Goal: Task Accomplishment & Management: Manage account settings

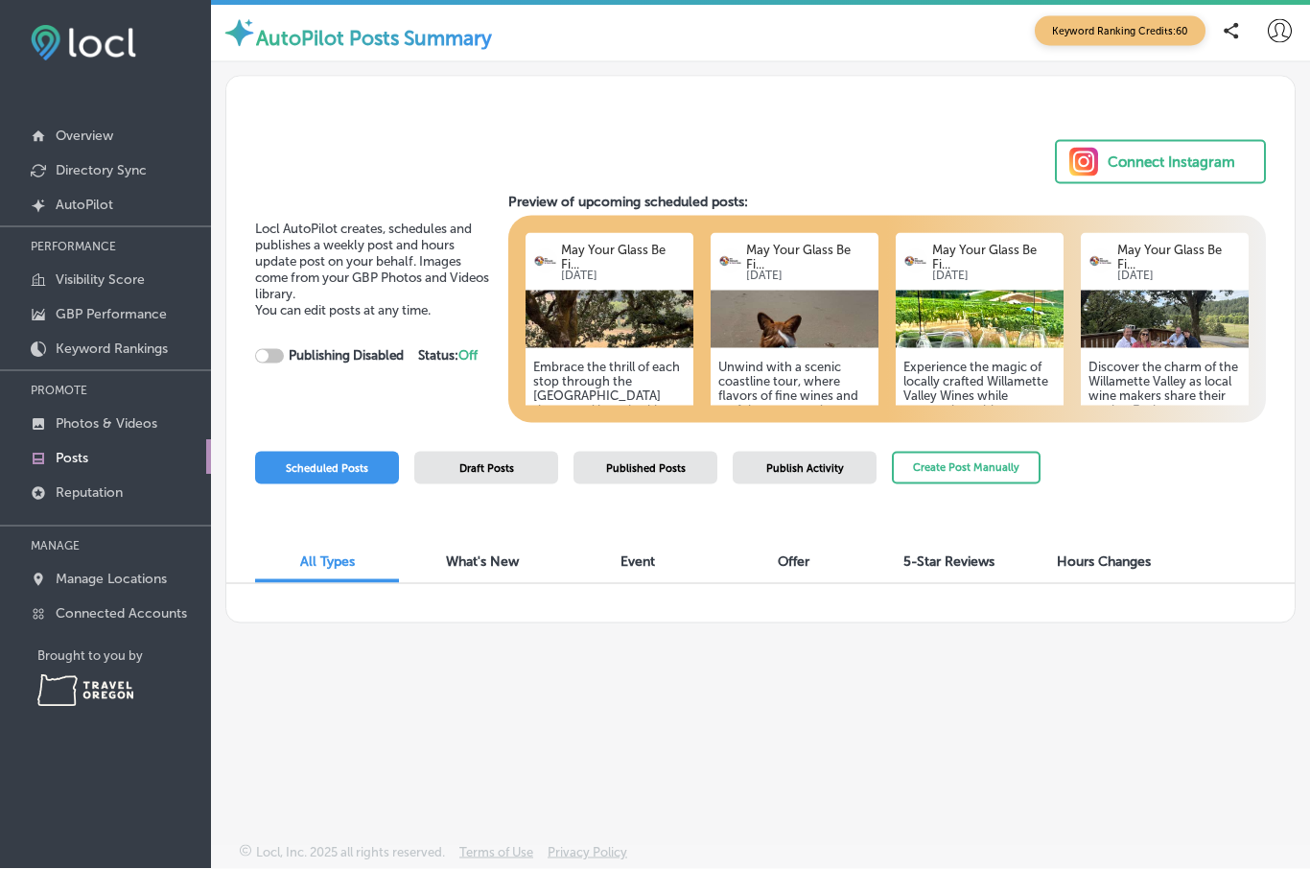
scroll to position [71, 0]
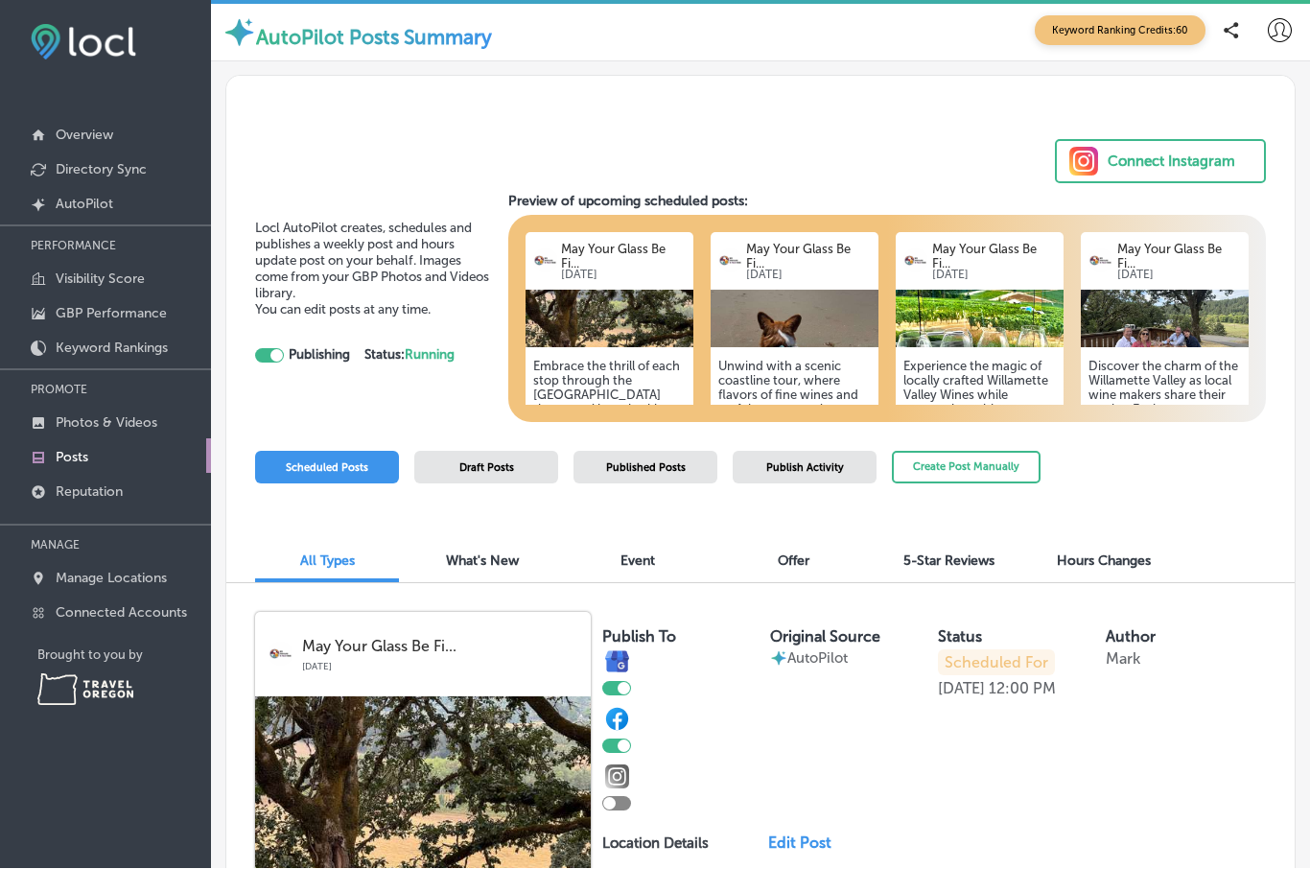
checkbox input "true"
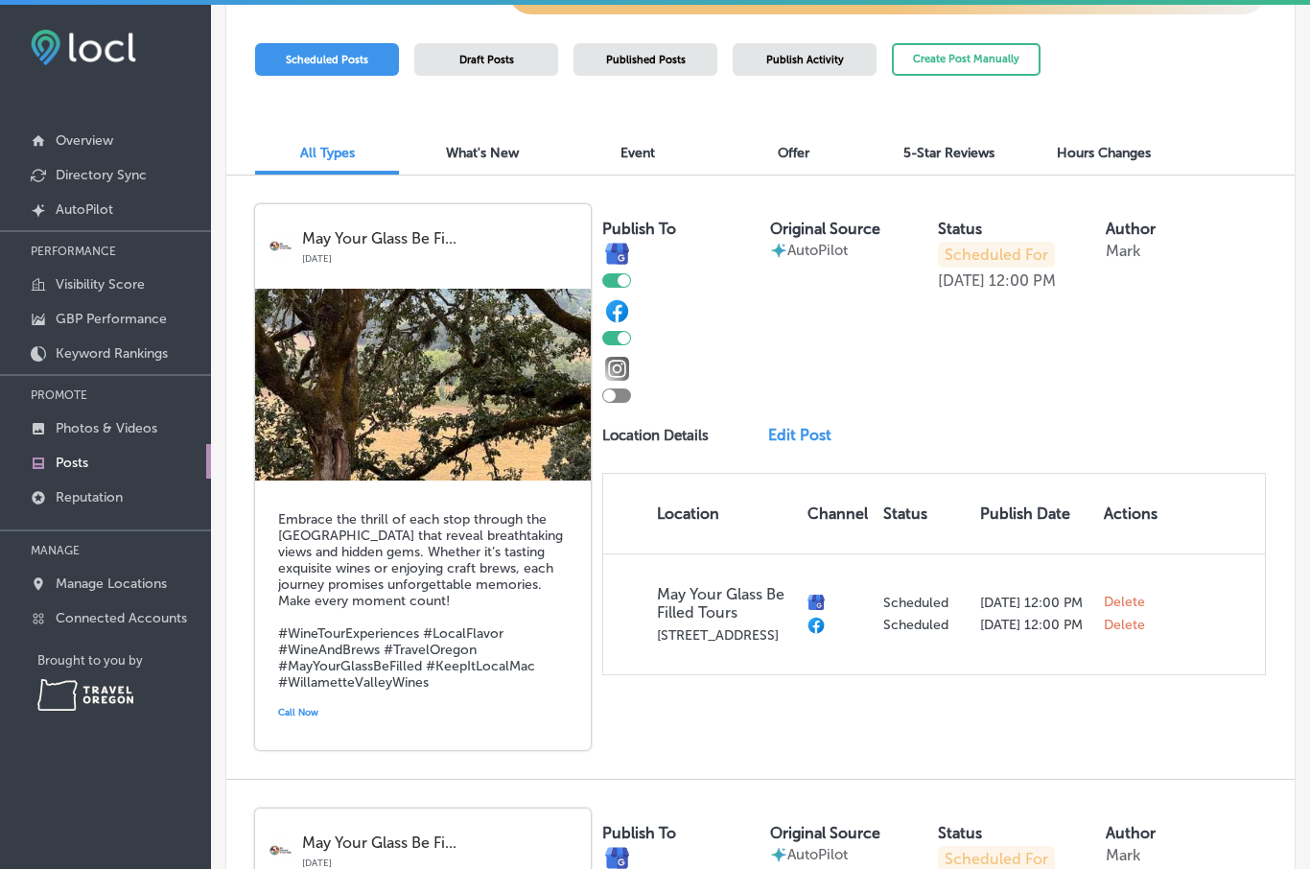
scroll to position [415, 0]
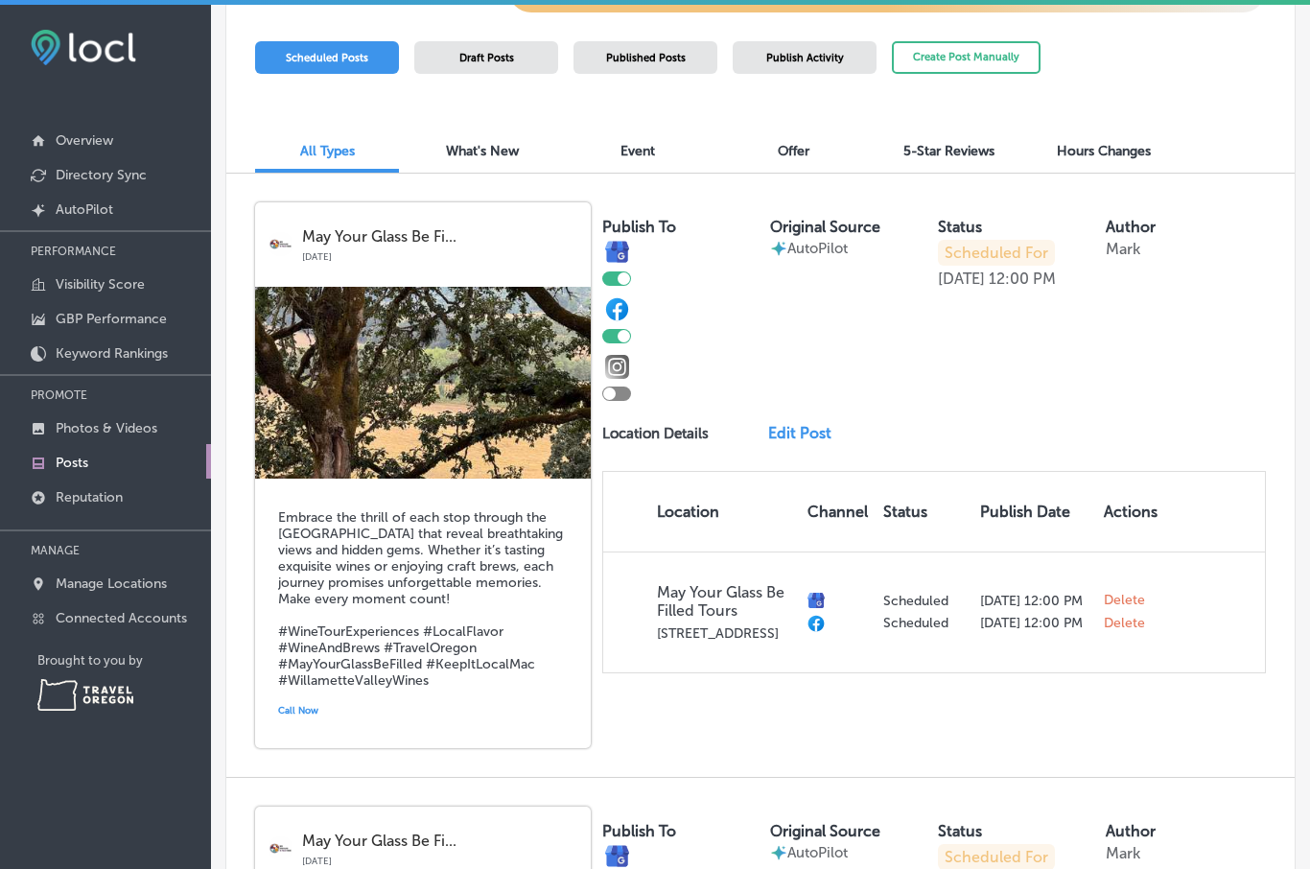
click at [812, 435] on link "Edit Post" at bounding box center [805, 433] width 75 height 18
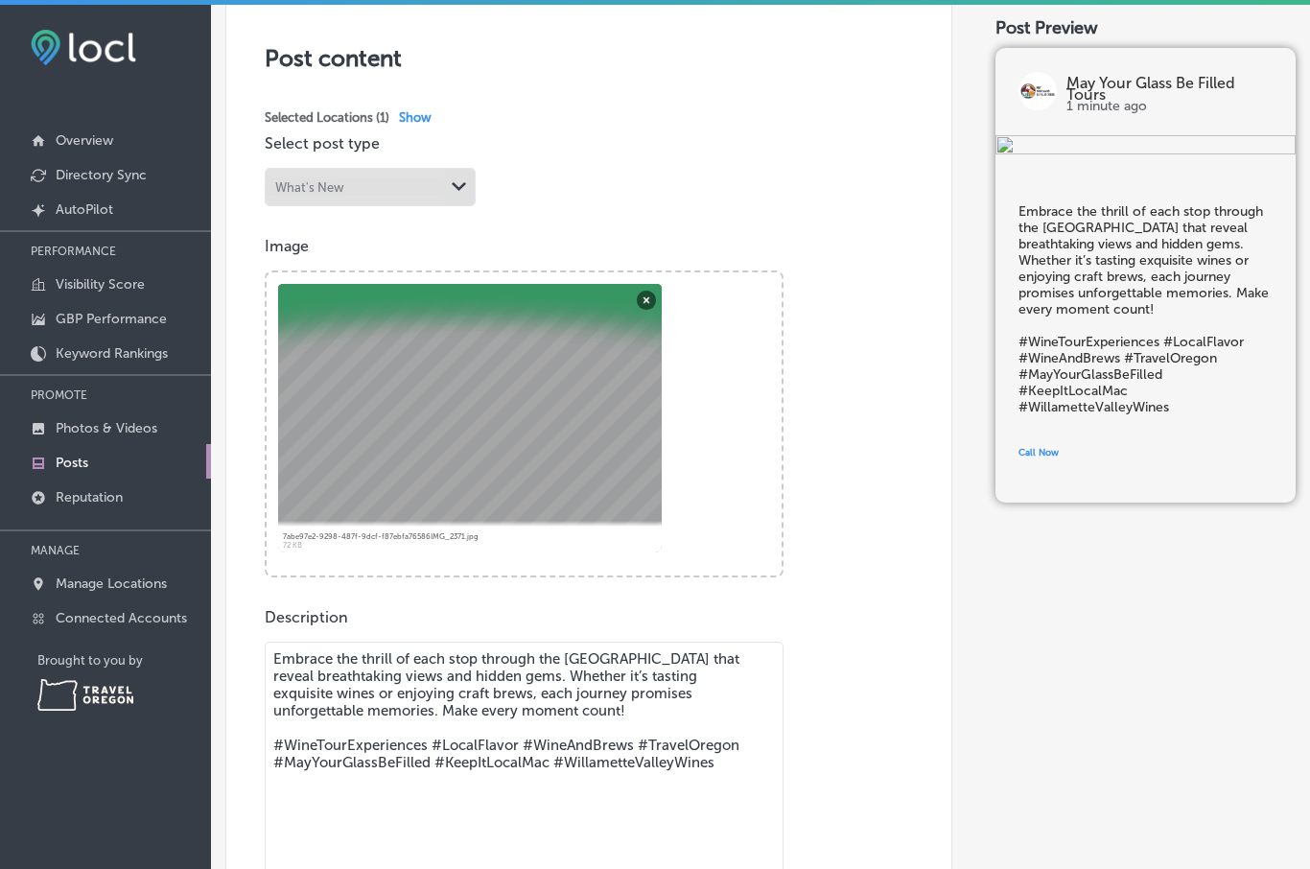
scroll to position [373, 0]
click at [640, 304] on button "Remove" at bounding box center [646, 298] width 19 height 19
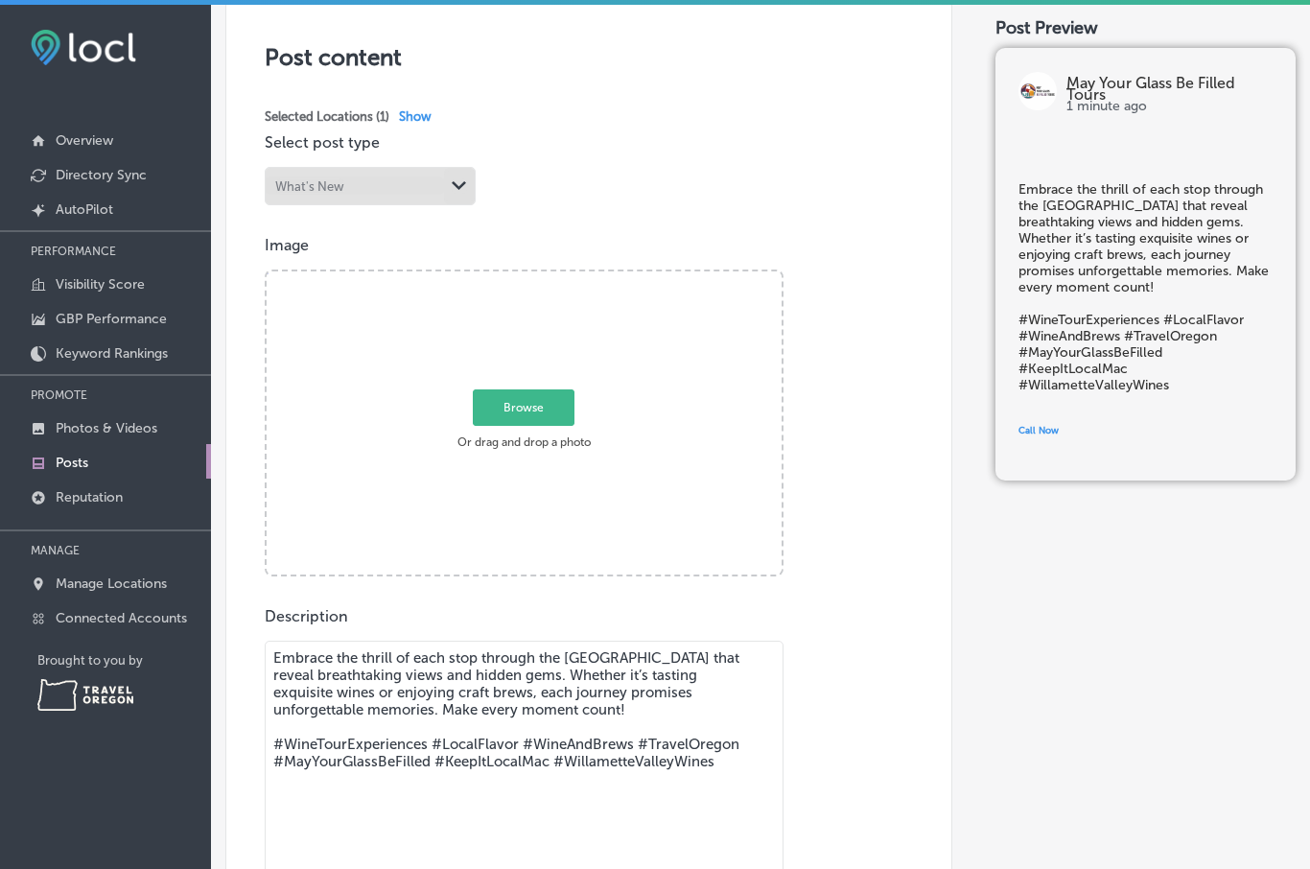
click at [545, 411] on span "Browse" at bounding box center [524, 407] width 102 height 36
click at [545, 277] on input "Browse Or drag and drop a photo" at bounding box center [524, 274] width 515 height 6
type input "C:\fakepath\IMG_2286.jpeg"
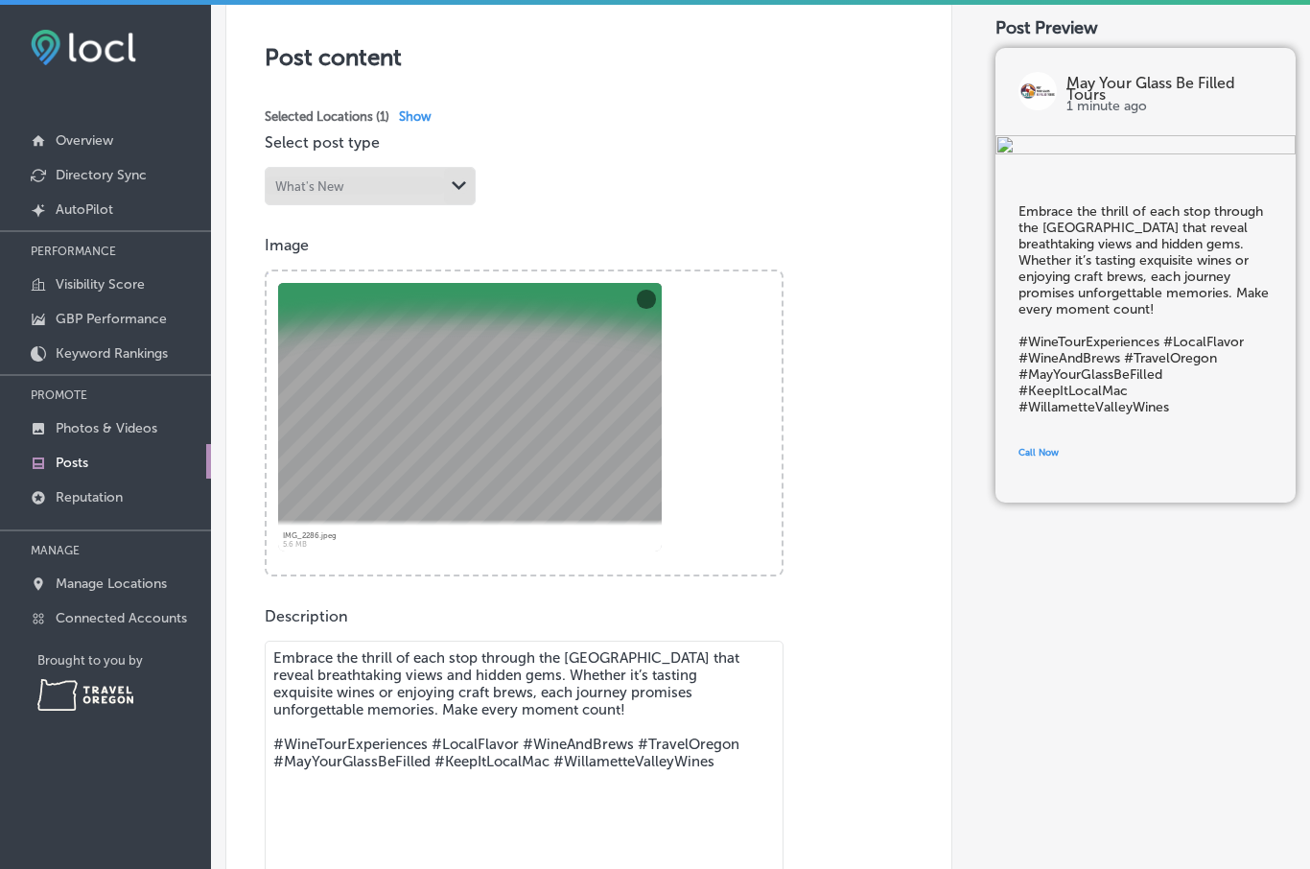
click at [386, 662] on textarea "Embrace the thrill of each stop through the [GEOGRAPHIC_DATA] that reveal breat…" at bounding box center [524, 775] width 519 height 269
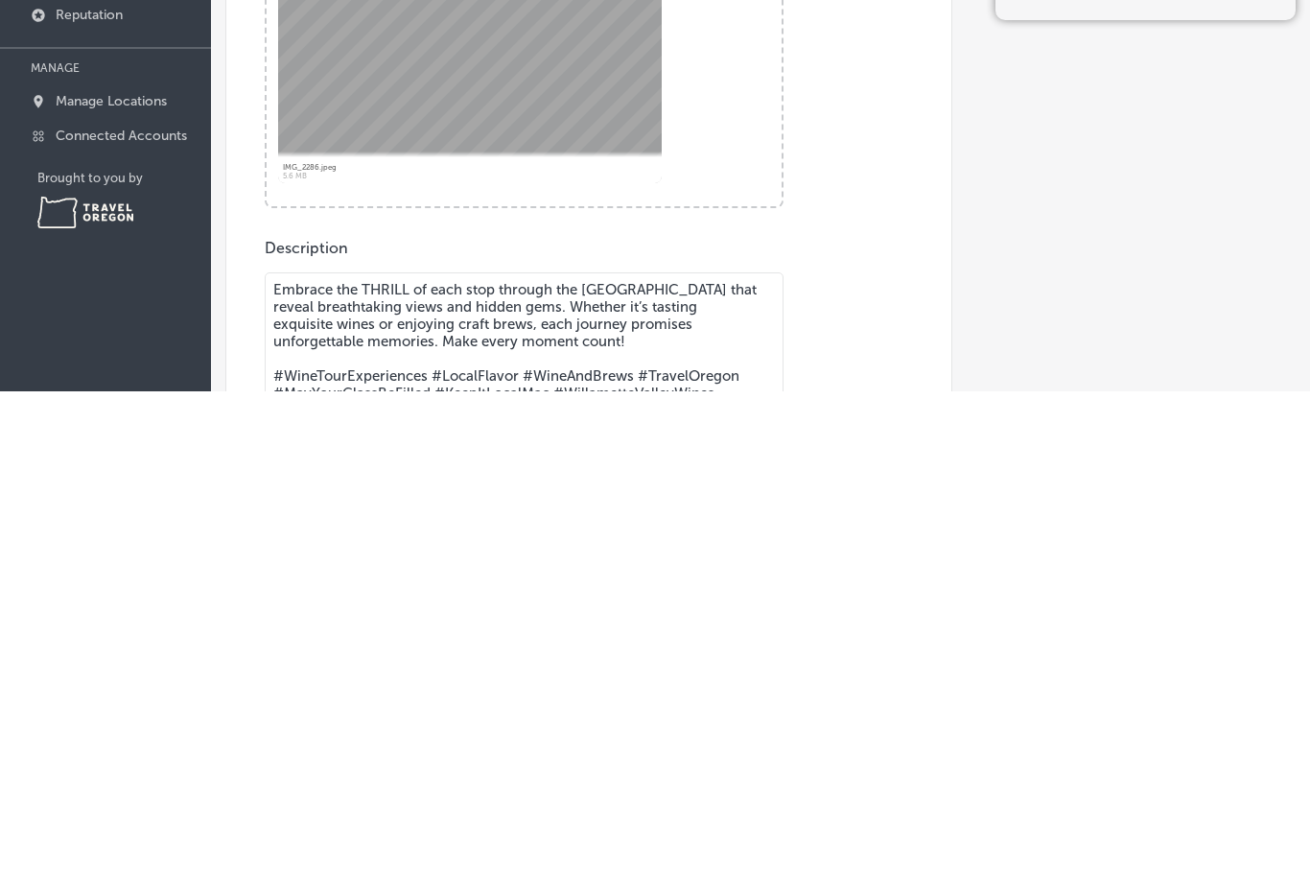
scroll to position [269, 0]
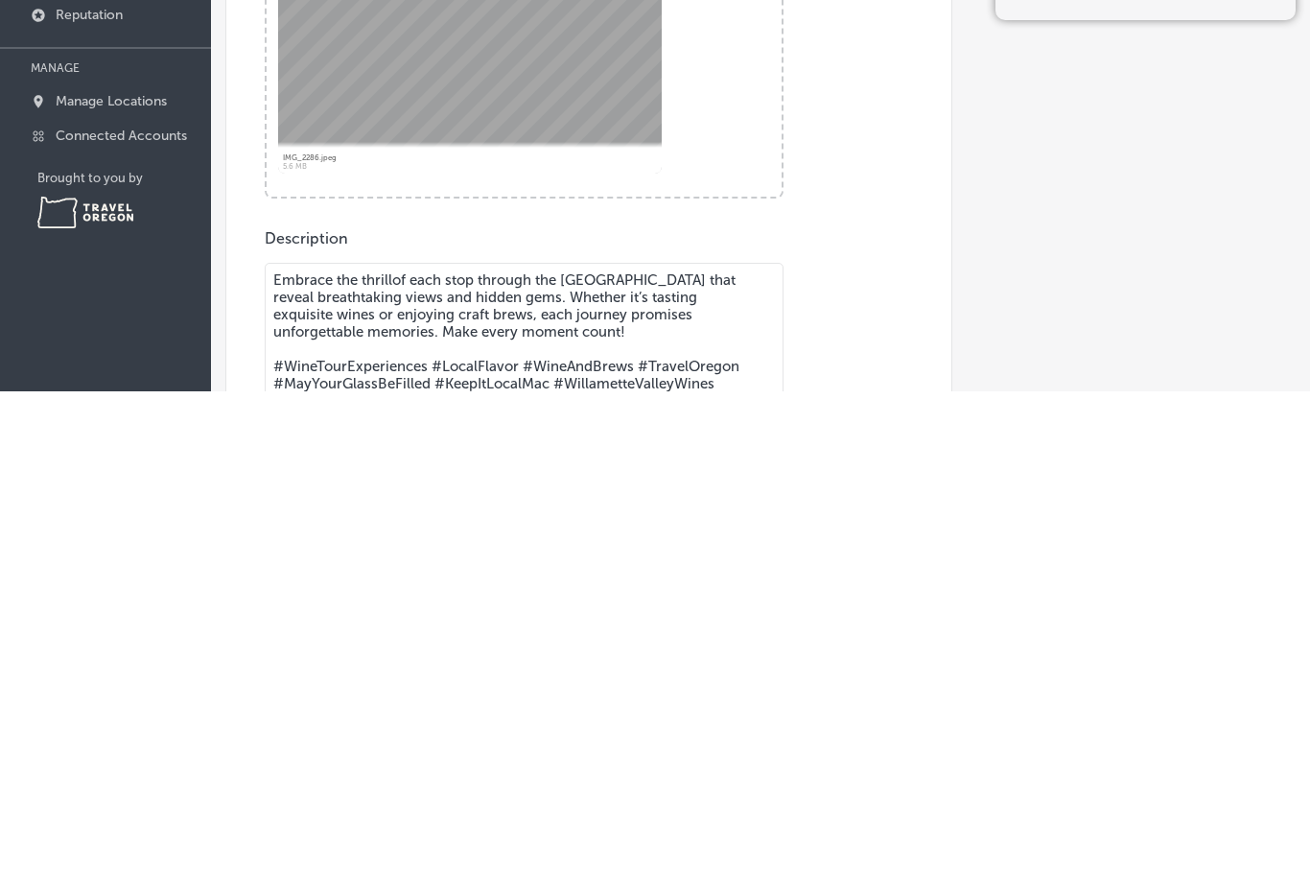
type textarea "Embrace the thrill of each stop through the [GEOGRAPHIC_DATA] that reveal breat…"
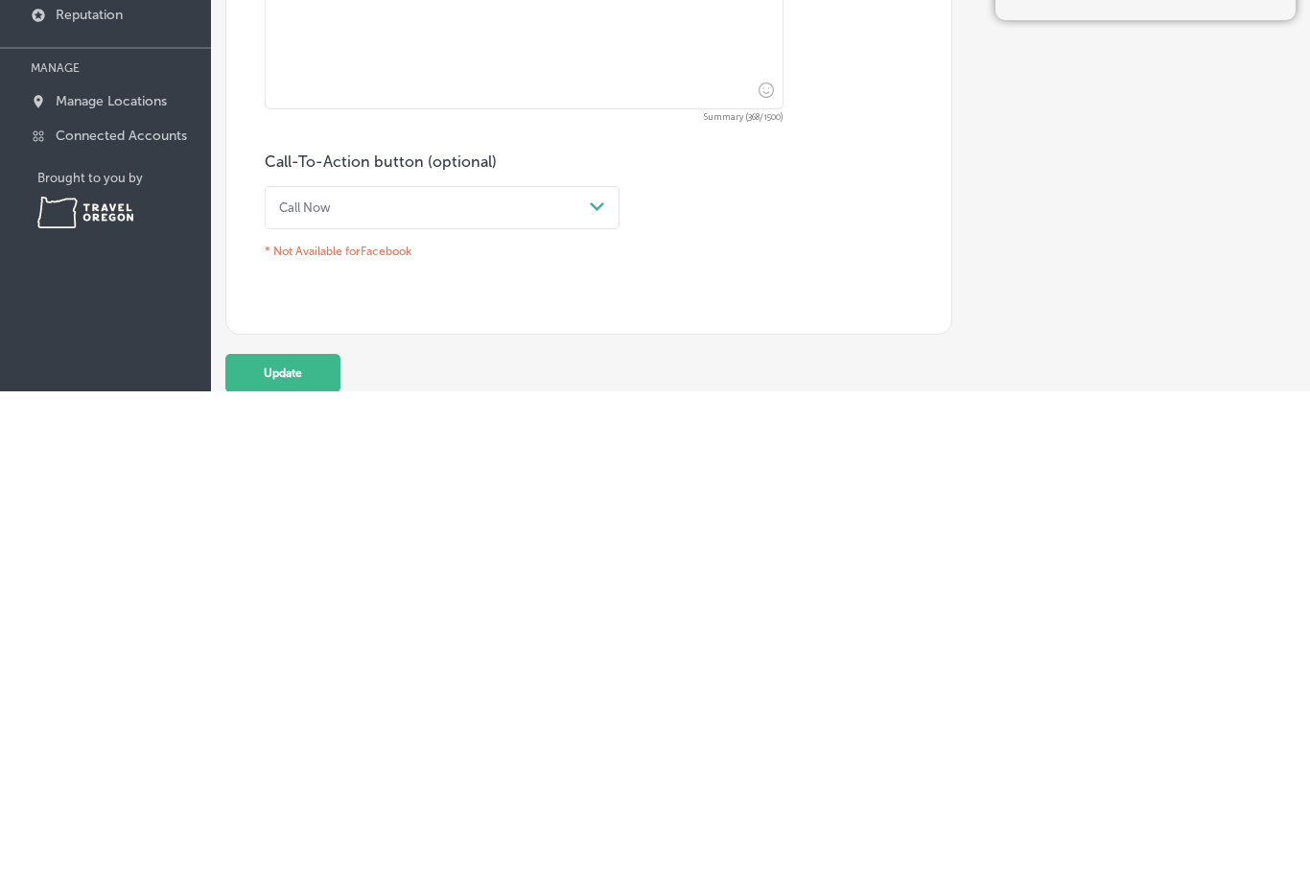
scroll to position [696, 0]
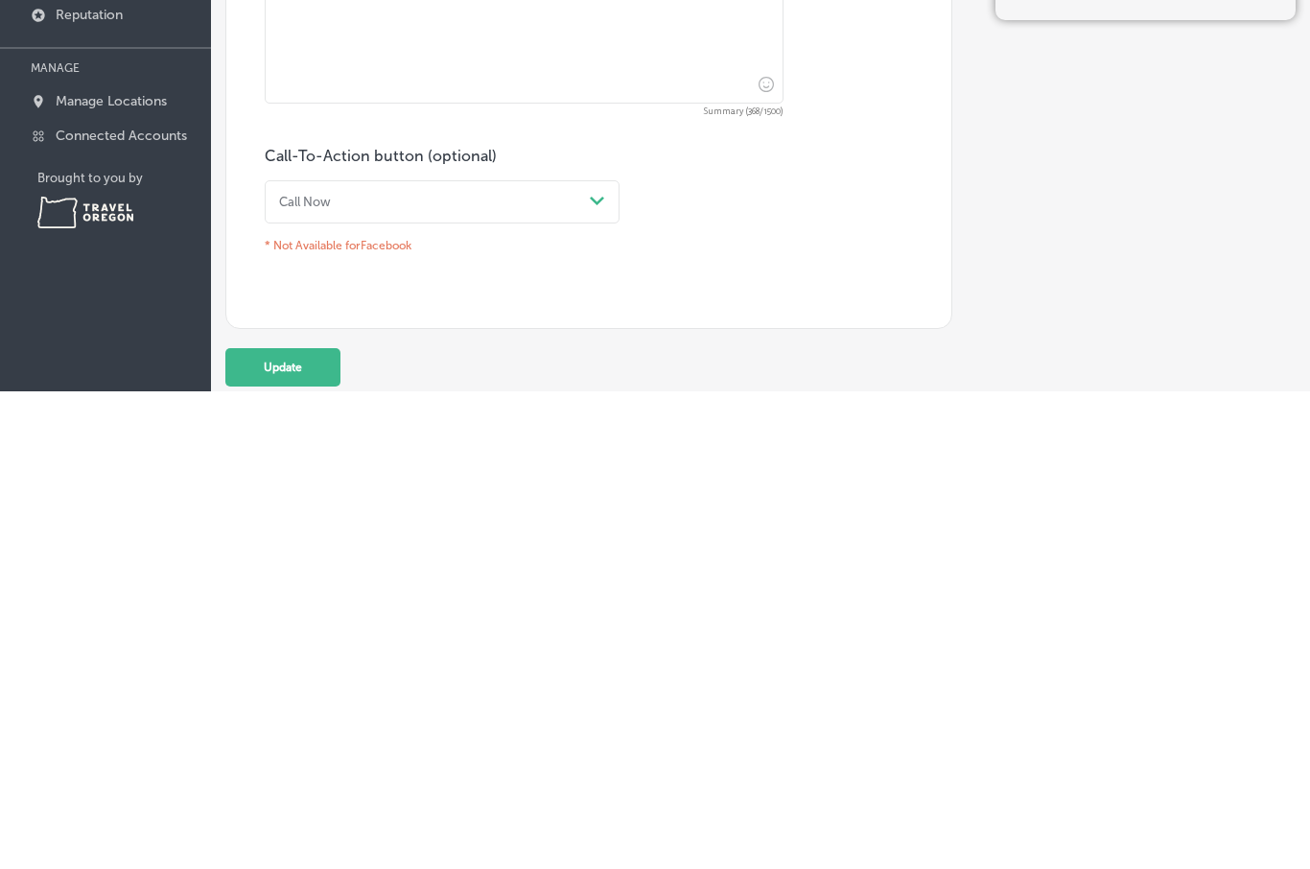
click at [311, 826] on button "Update" at bounding box center [282, 845] width 115 height 38
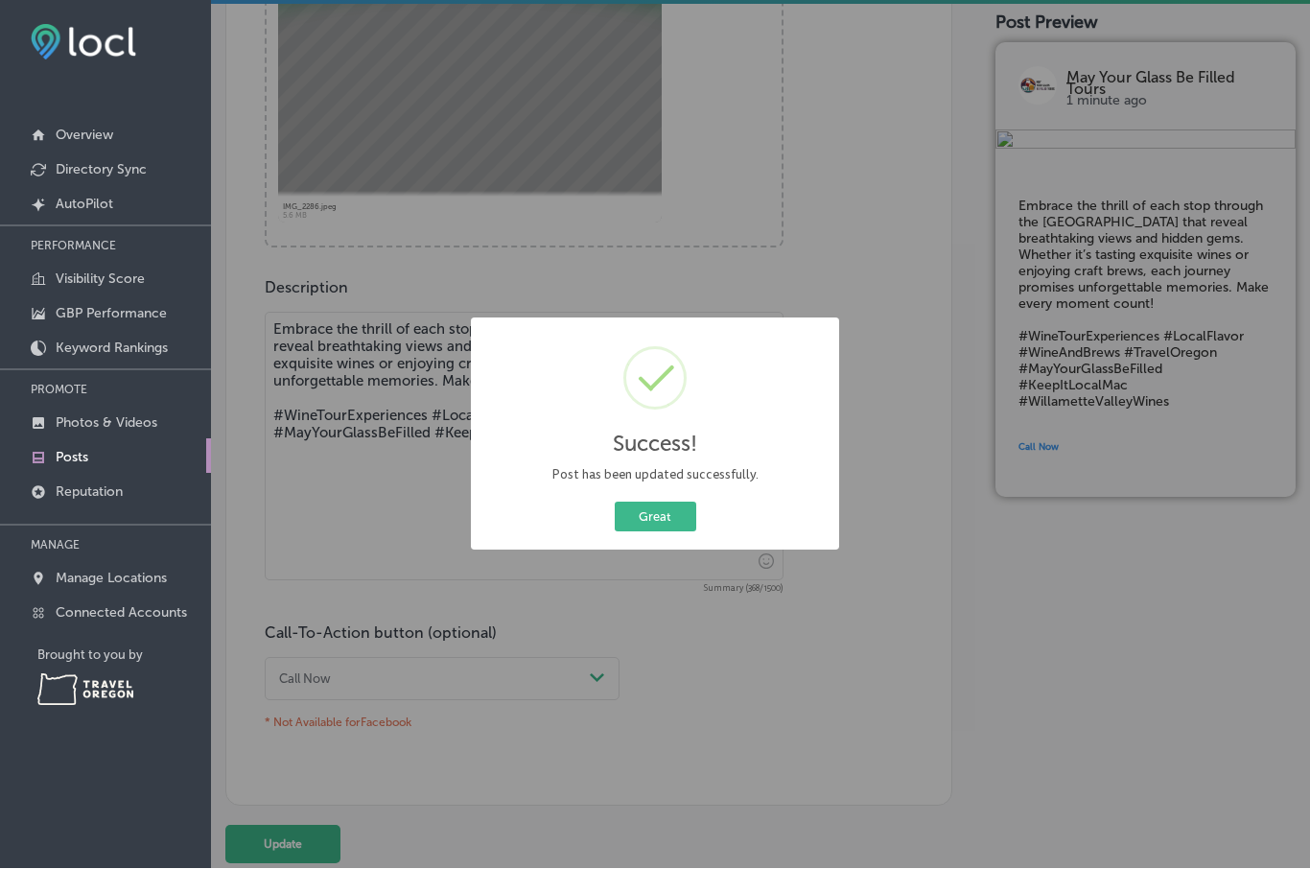
click at [671, 508] on button "Great" at bounding box center [656, 518] width 82 height 30
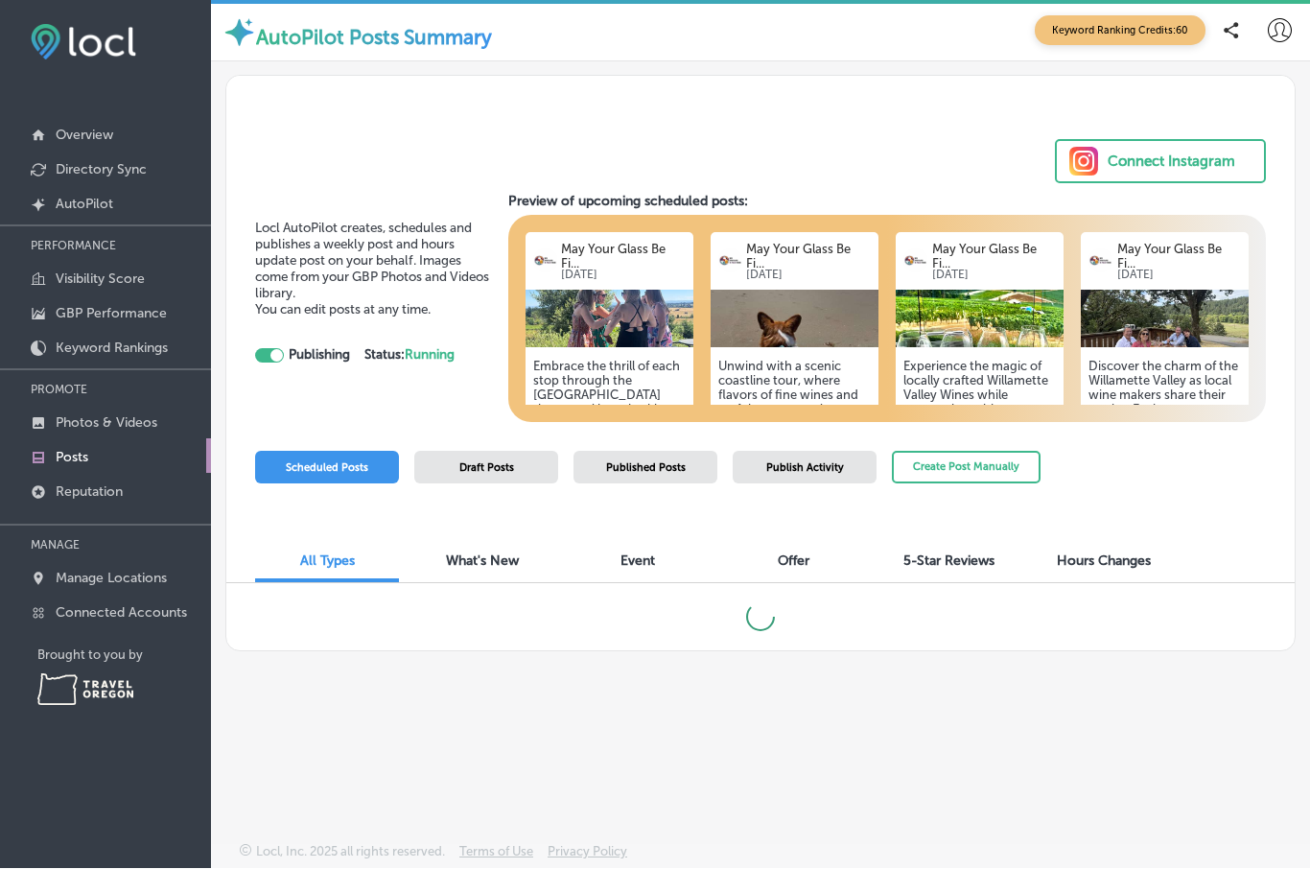
checkbox input "true"
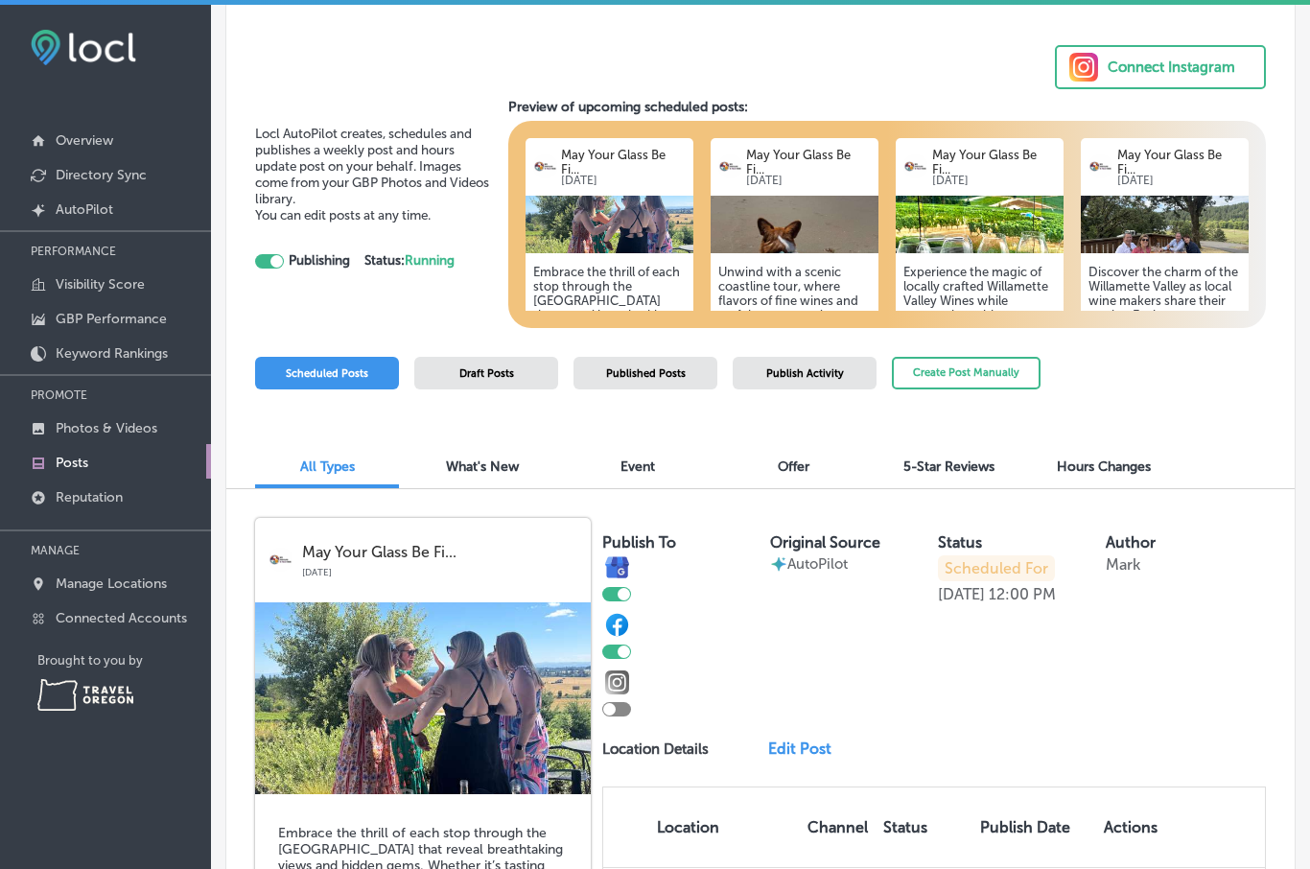
scroll to position [103, 0]
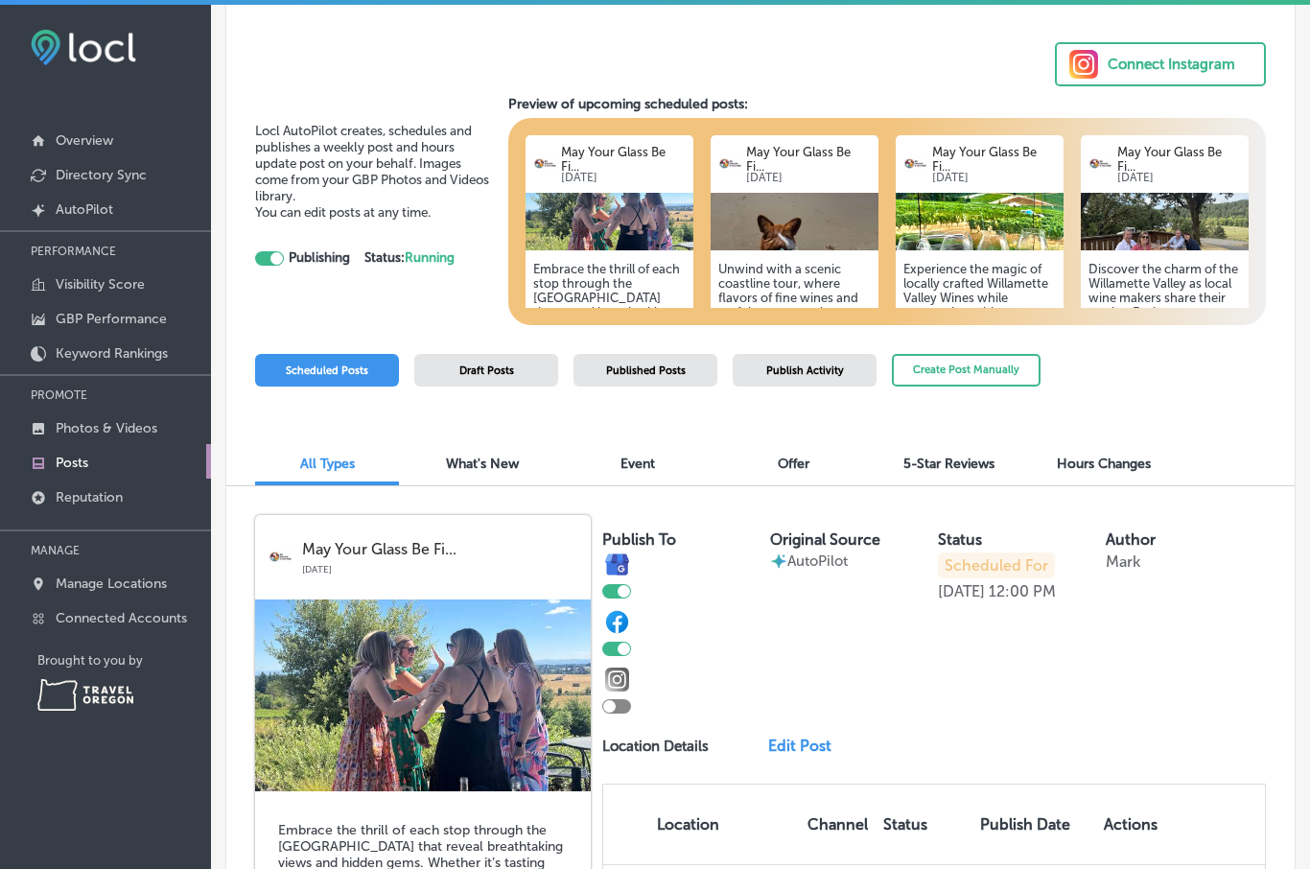
click at [134, 286] on p "Visibility Score" at bounding box center [100, 284] width 89 height 16
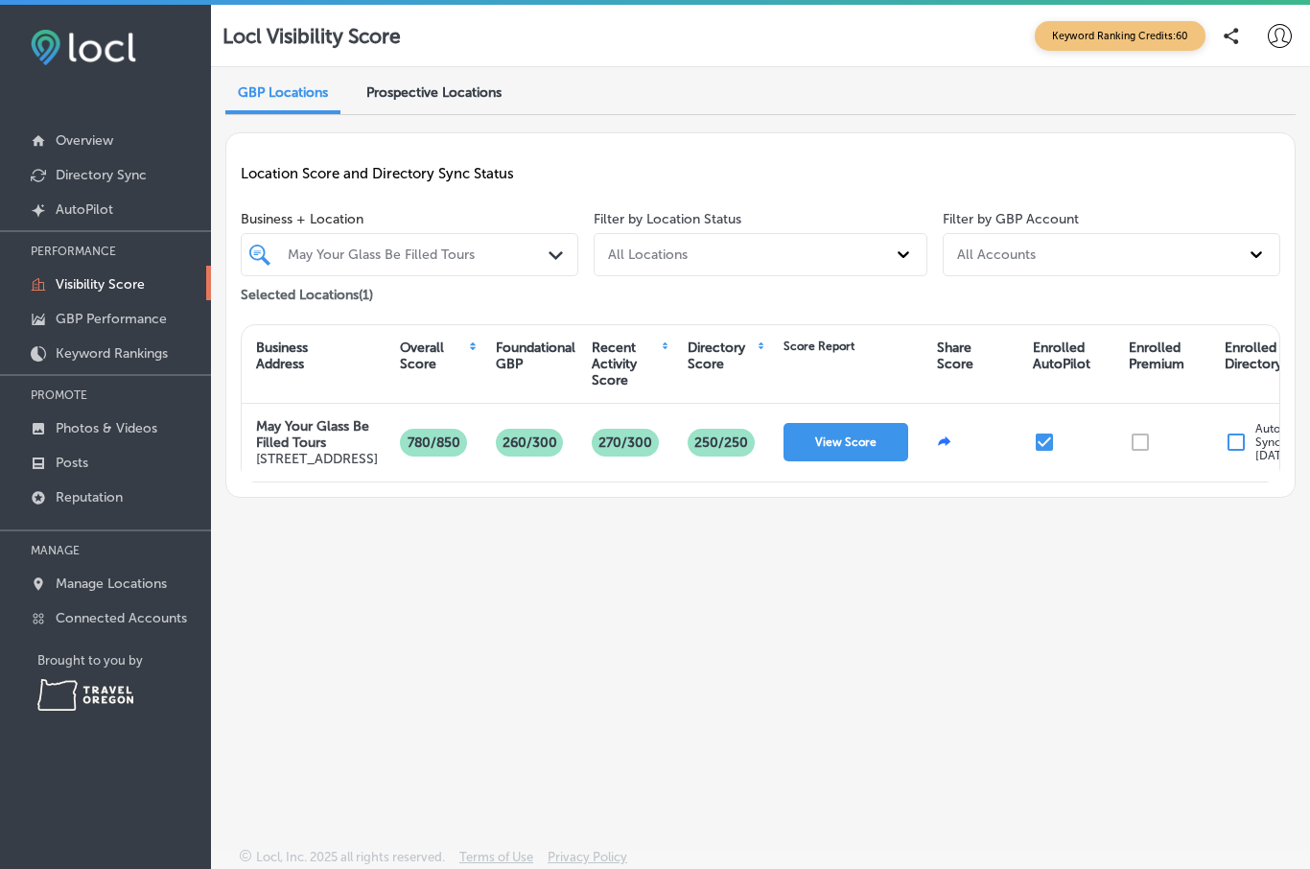
click at [144, 319] on p "GBP Performance" at bounding box center [111, 319] width 111 height 16
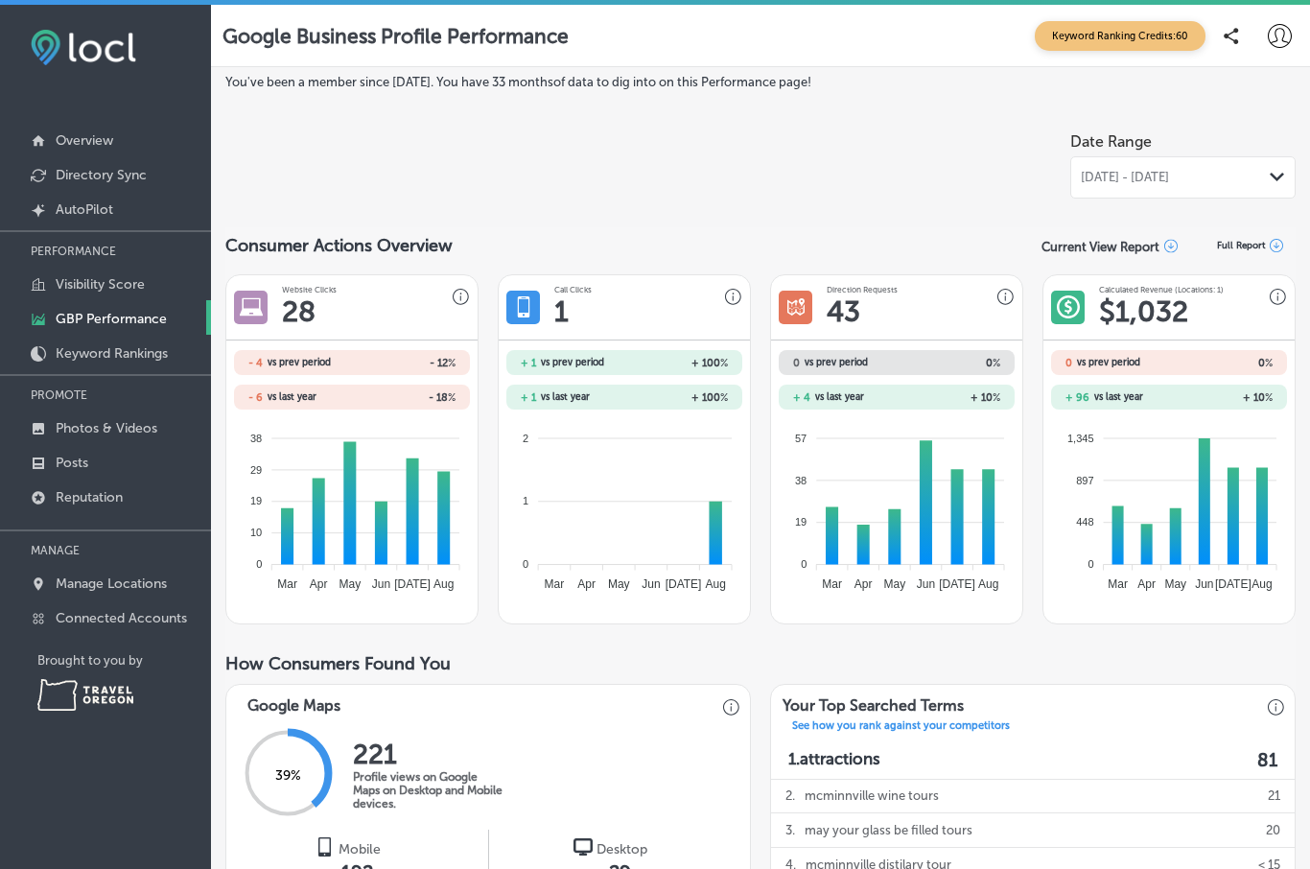
click at [1272, 173] on icon "Path Created with Sketch." at bounding box center [1277, 177] width 14 height 9
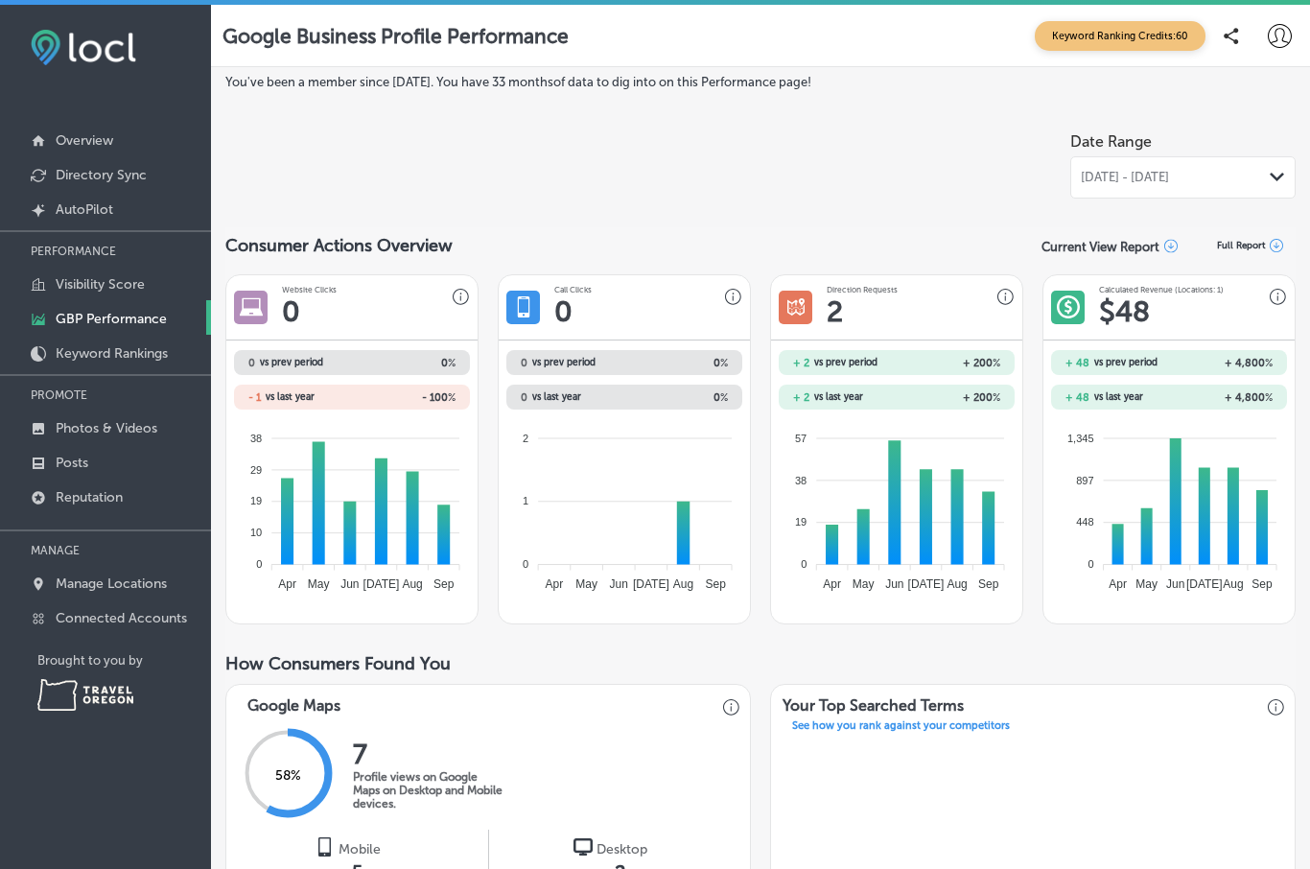
click at [1282, 173] on icon "Path Created with Sketch." at bounding box center [1277, 177] width 14 height 9
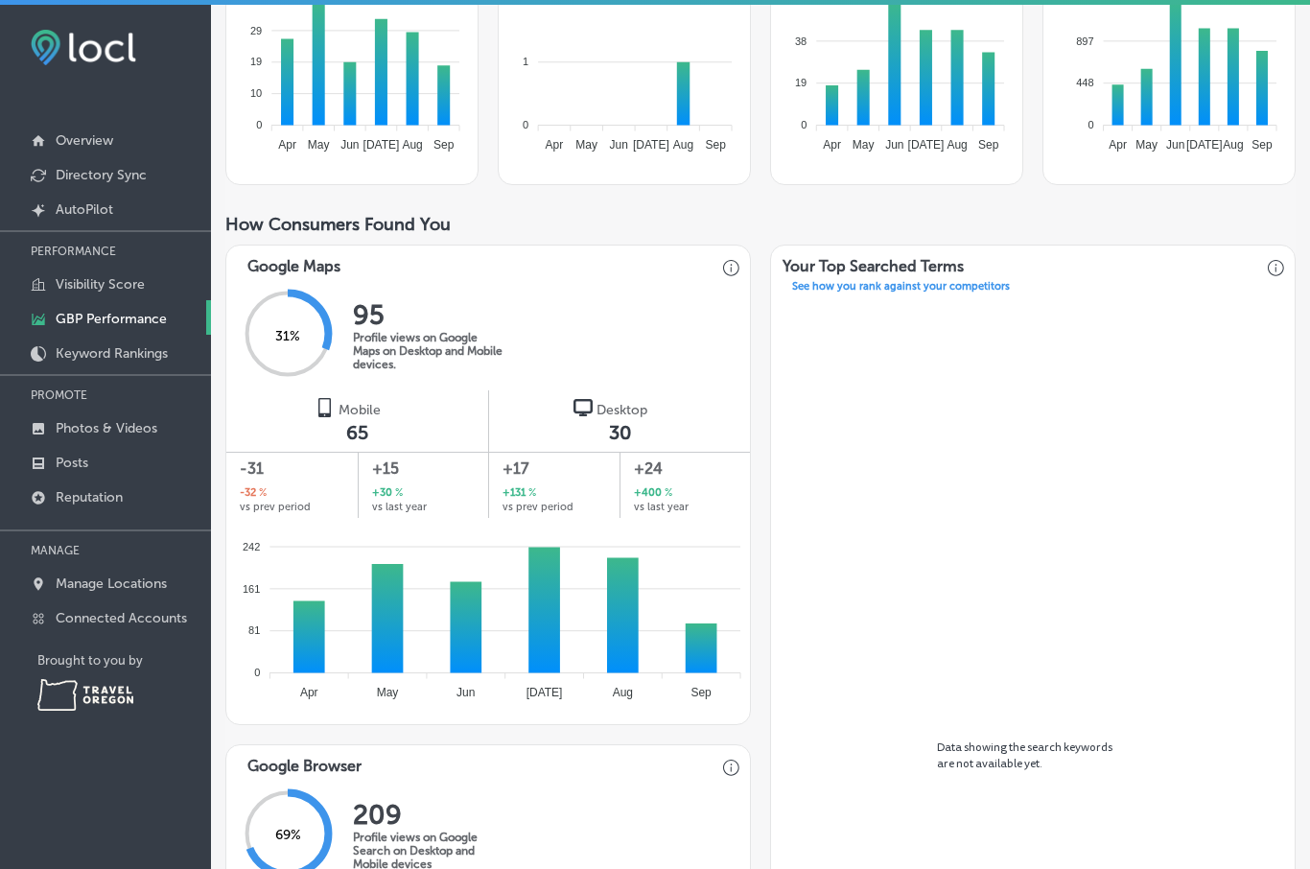
scroll to position [437, 0]
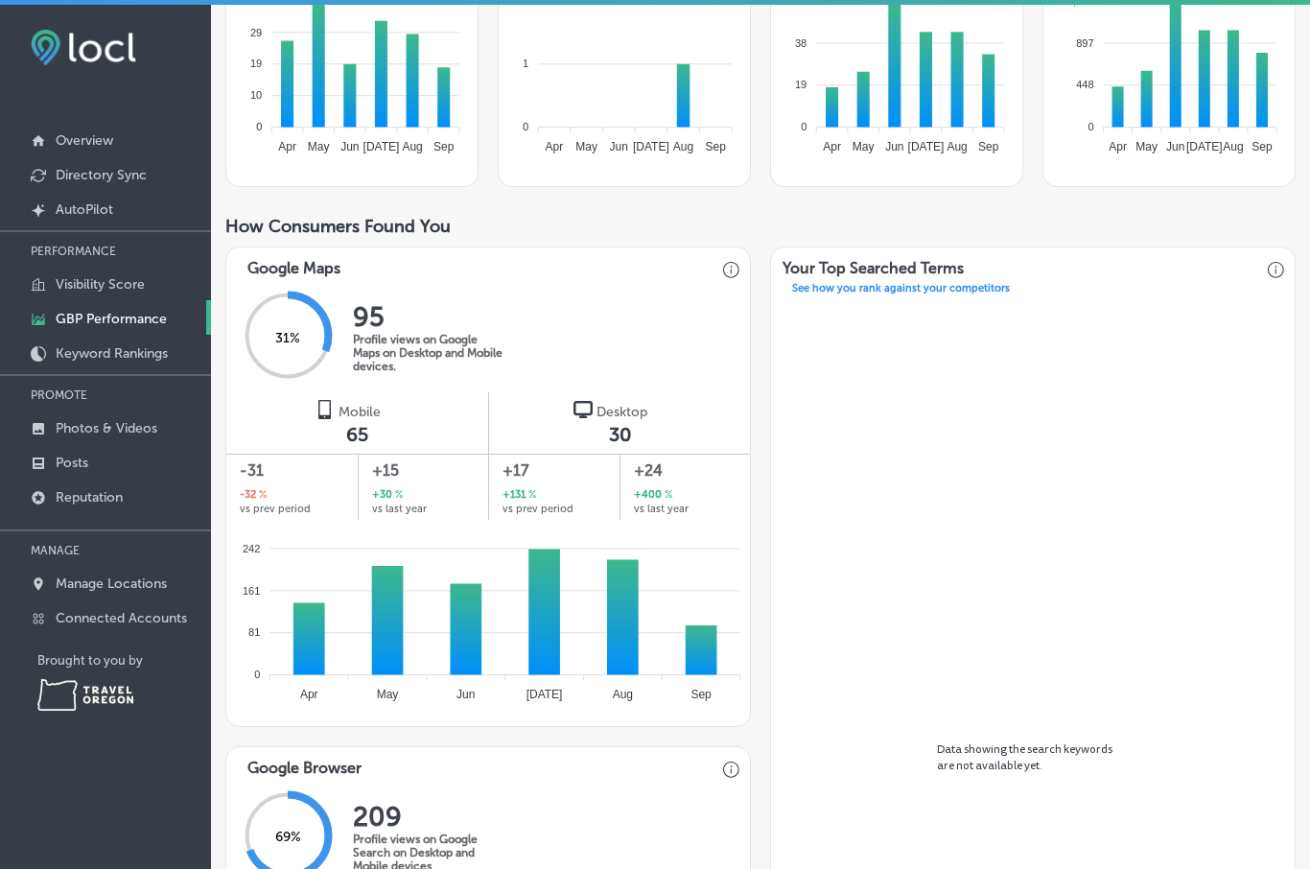
click at [170, 623] on p "Connected Accounts" at bounding box center [121, 618] width 131 height 16
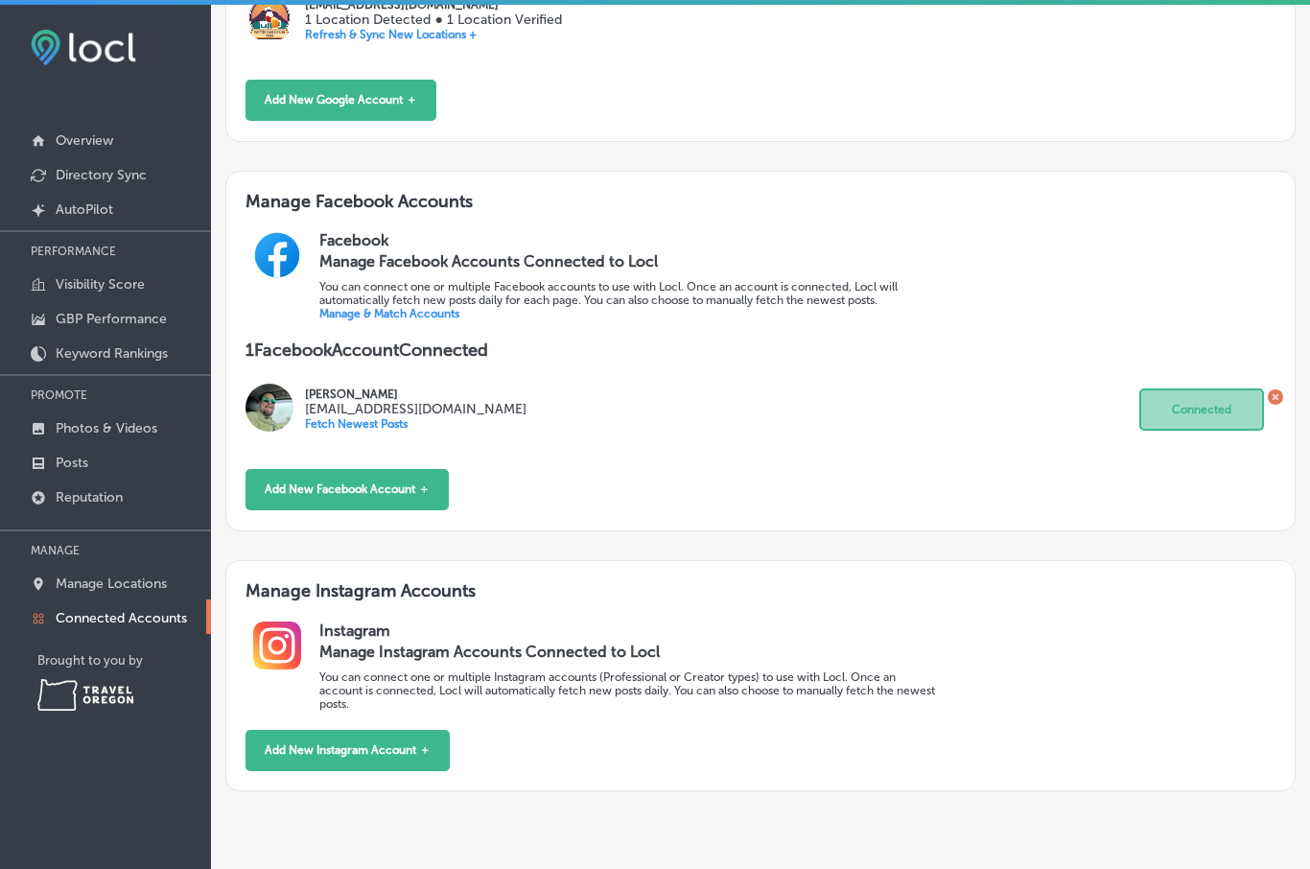
scroll to position [5, 0]
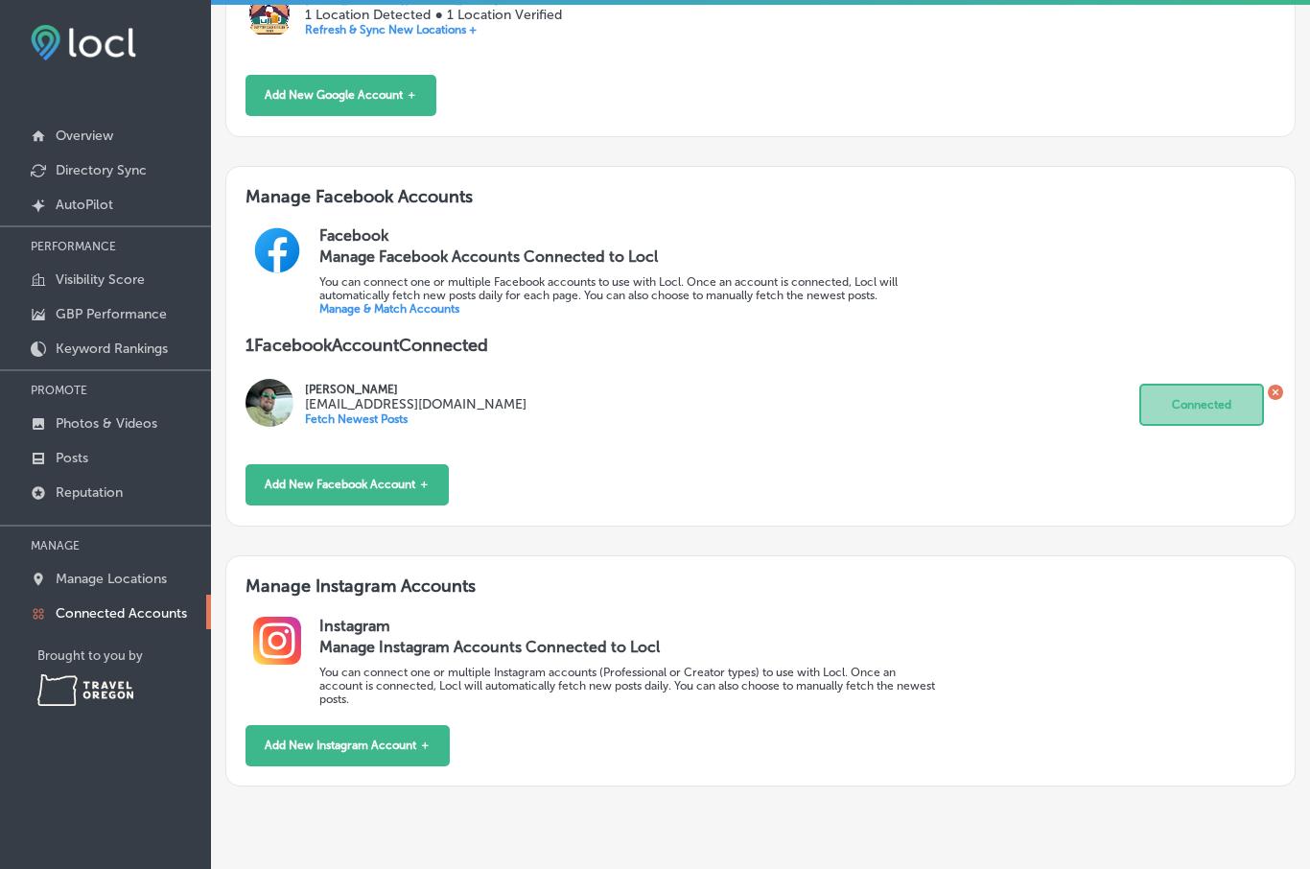
click at [448, 765] on button "Add New Instagram Account ＋" at bounding box center [348, 745] width 204 height 41
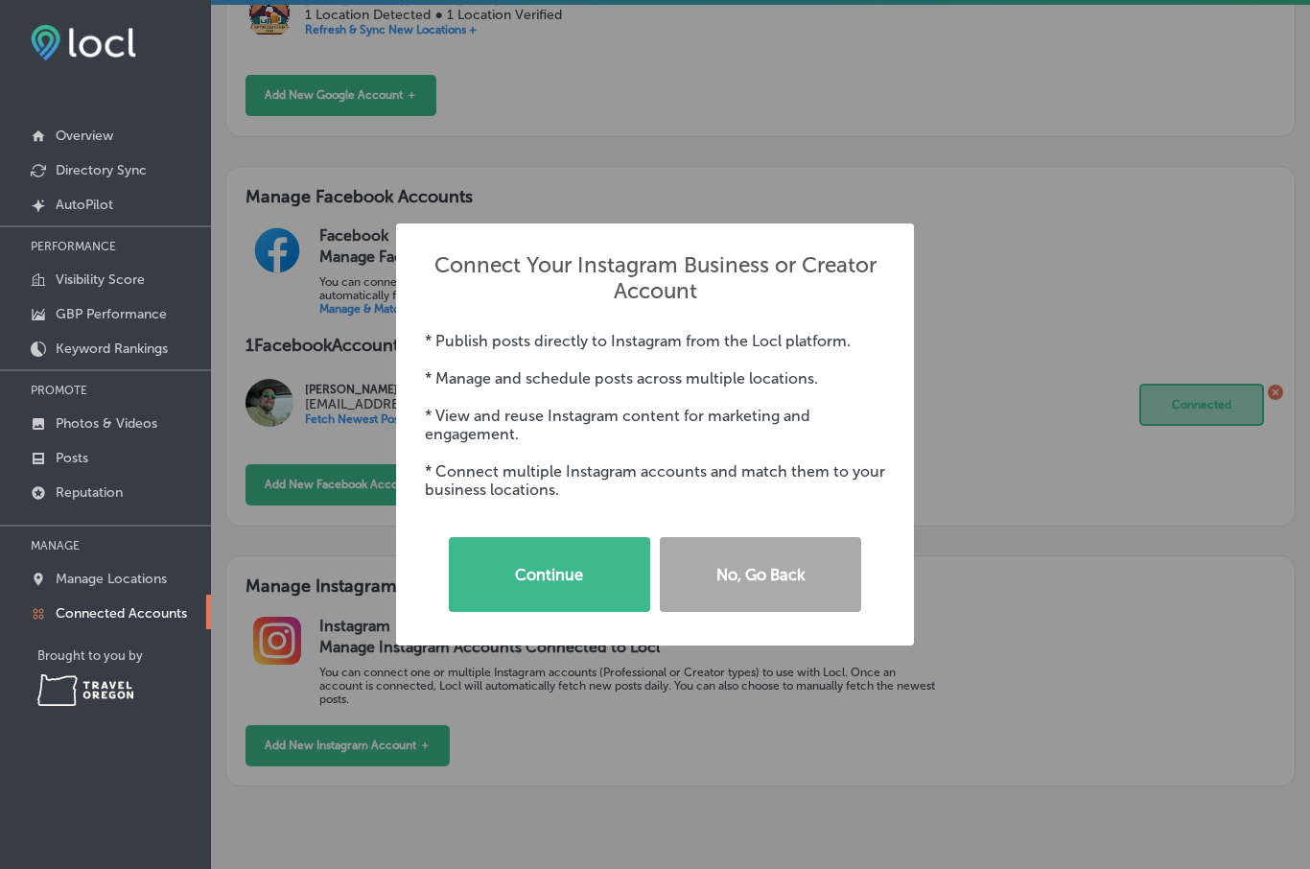
click at [580, 603] on button "Continue" at bounding box center [549, 574] width 201 height 75
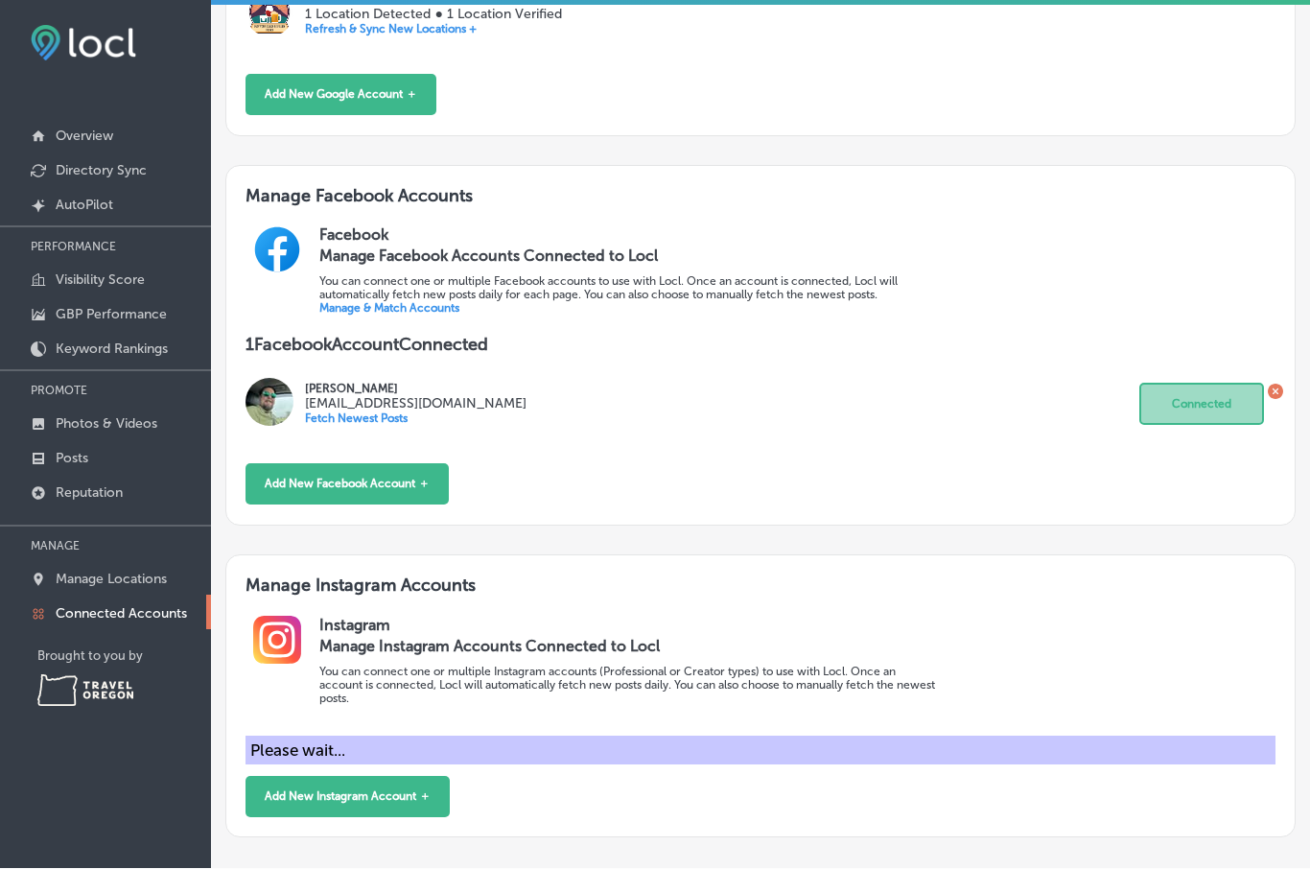
scroll to position [0, 0]
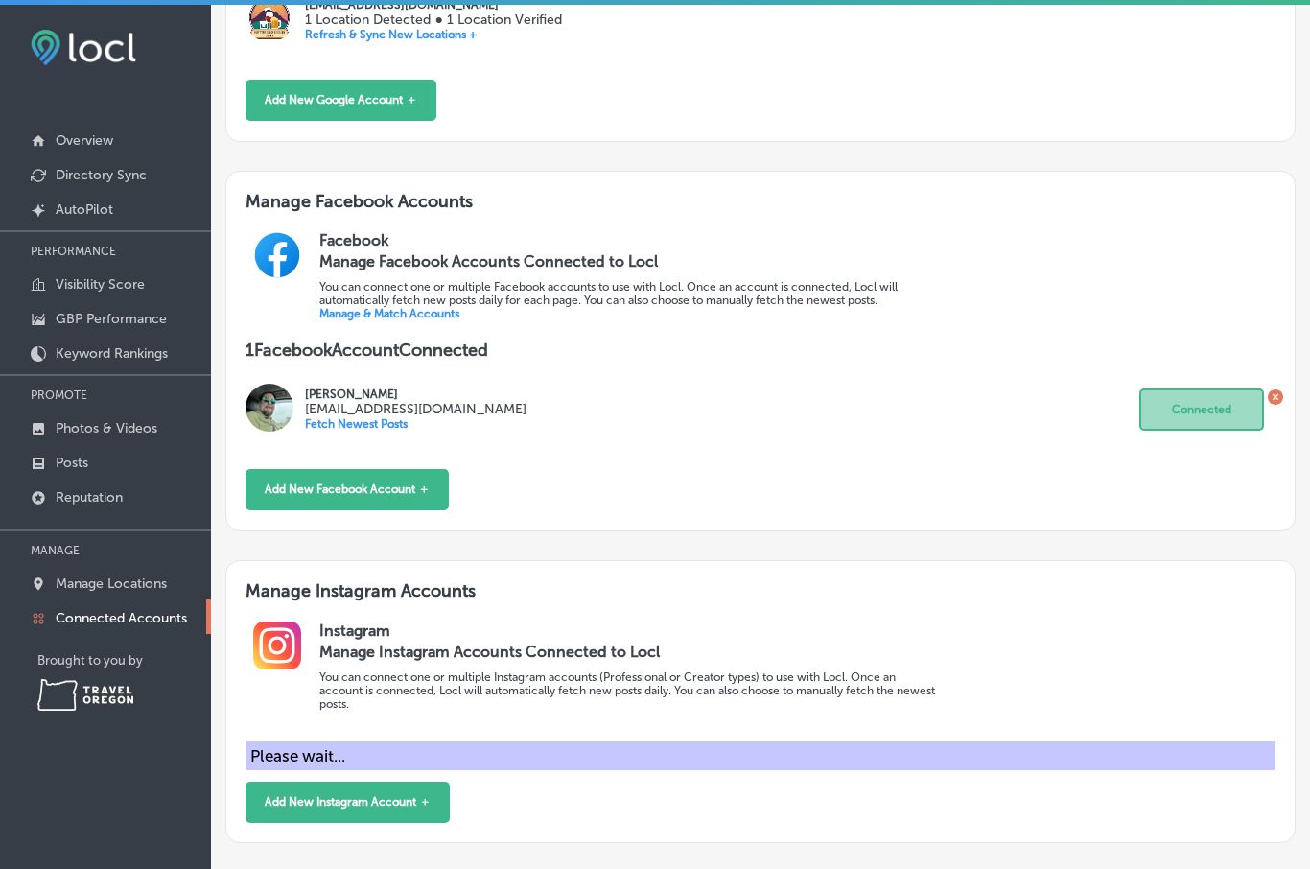
click at [92, 142] on p "Overview" at bounding box center [85, 140] width 58 height 16
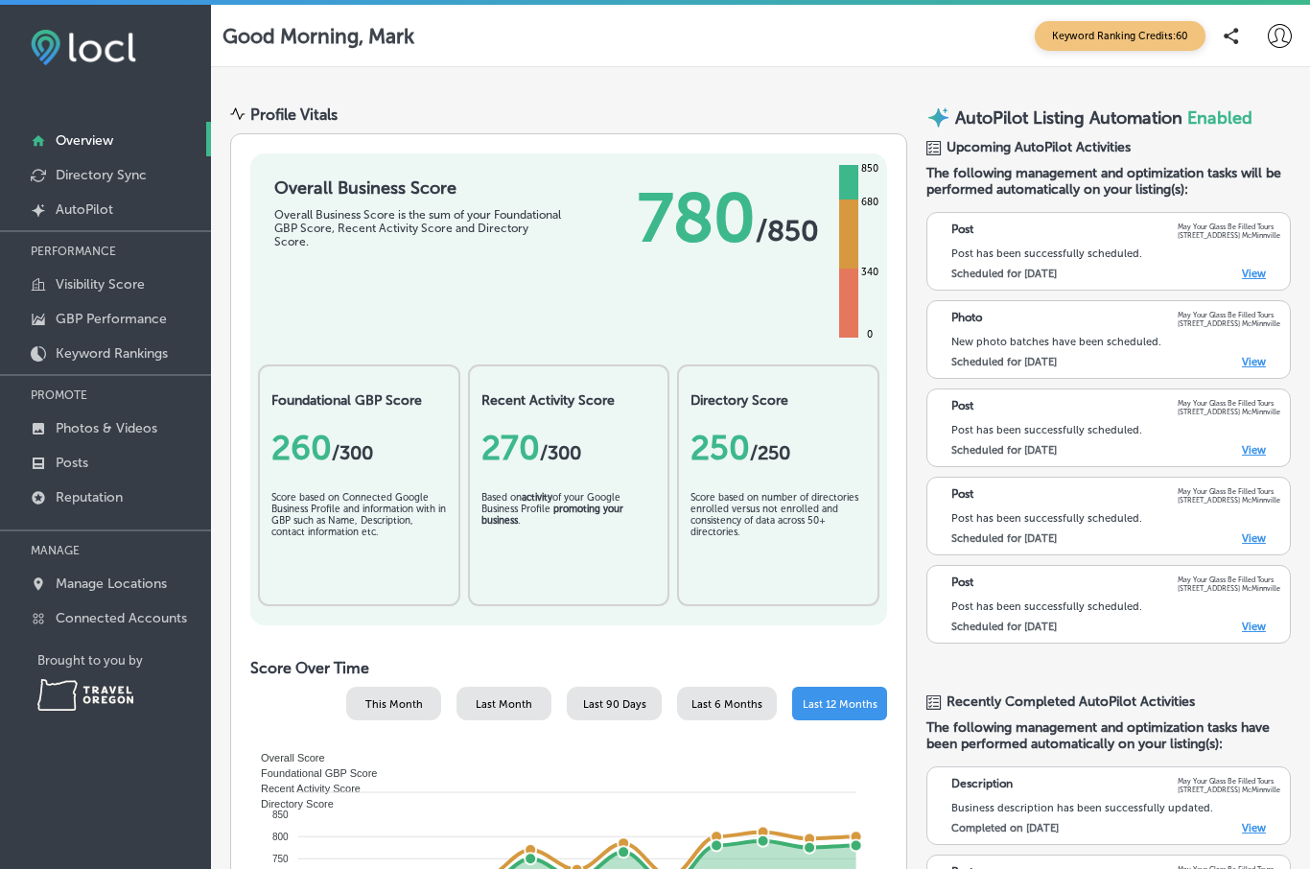
click at [1273, 38] on icon at bounding box center [1280, 36] width 24 height 24
click at [1227, 157] on p "My Teams" at bounding box center [1227, 157] width 52 height 17
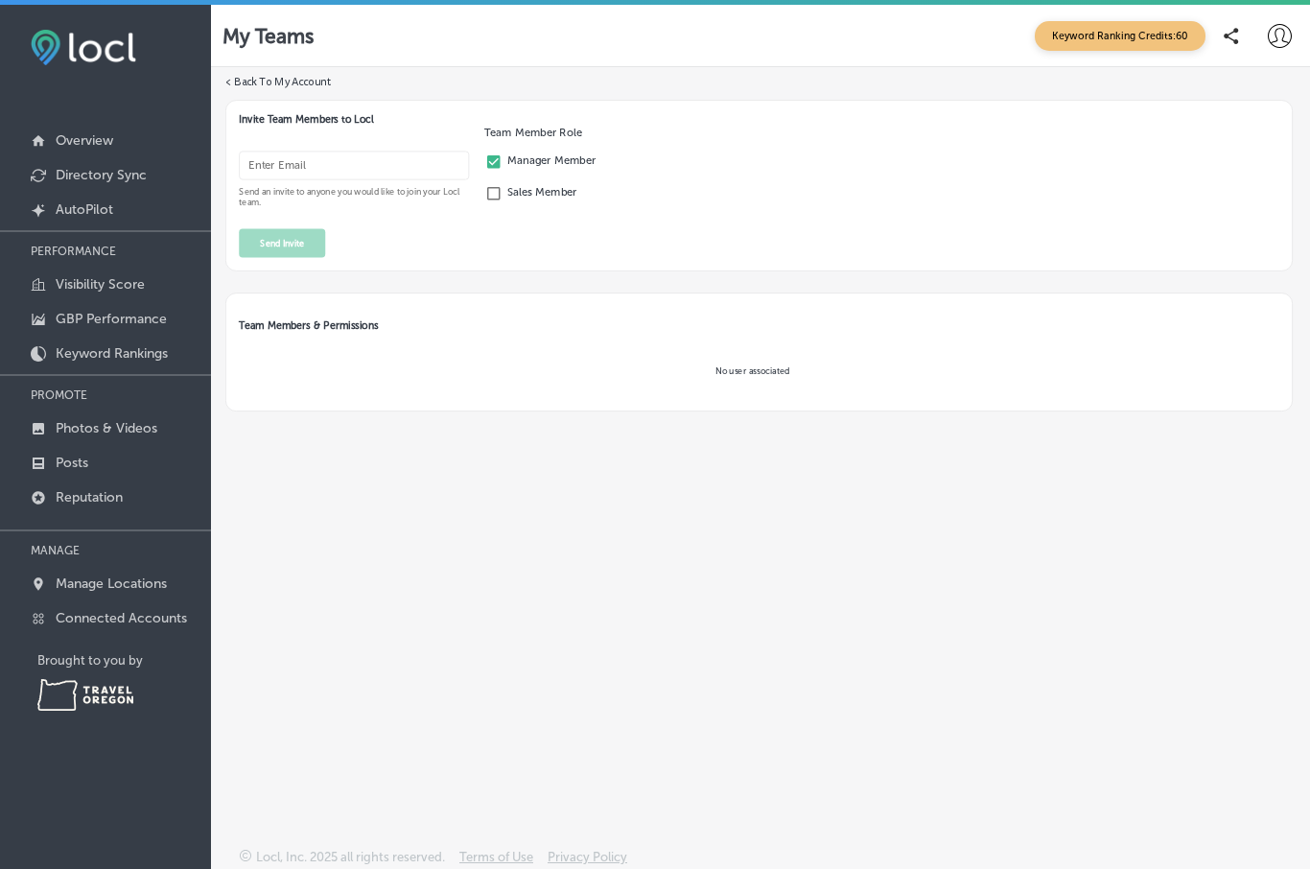
click at [1280, 33] on icon at bounding box center [1280, 36] width 24 height 24
click at [132, 831] on div "iconmonstr-menu-thin copy Created with Sketch. Overview Directory Sync Created …" at bounding box center [105, 439] width 211 height 869
click at [326, 761] on div at bounding box center [655, 434] width 1310 height 869
click at [114, 707] on img at bounding box center [85, 695] width 96 height 32
click at [100, 137] on p "Overview" at bounding box center [85, 140] width 58 height 16
